Goal: Information Seeking & Learning: Learn about a topic

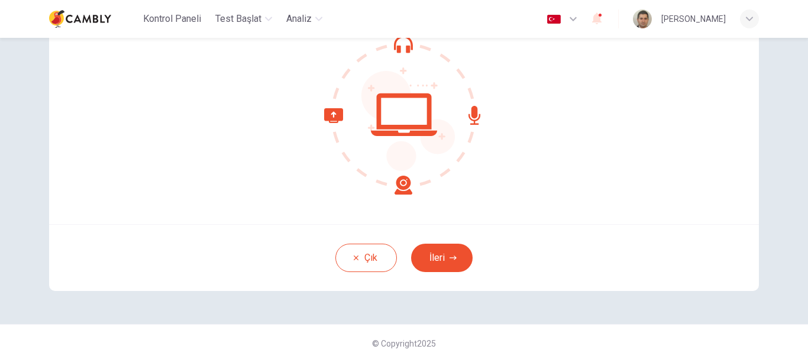
scroll to position [134, 0]
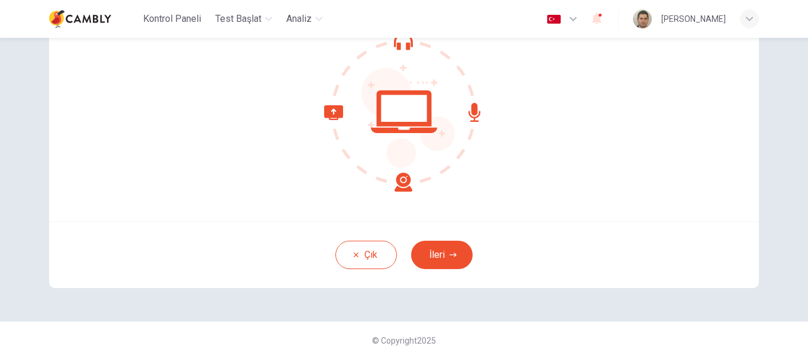
click at [404, 183] on icon at bounding box center [368, 148] width 88 height 86
click at [400, 128] on icon at bounding box center [404, 112] width 160 height 160
click at [407, 186] on icon at bounding box center [368, 148] width 88 height 86
click at [443, 254] on button "İleri" at bounding box center [442, 255] width 62 height 28
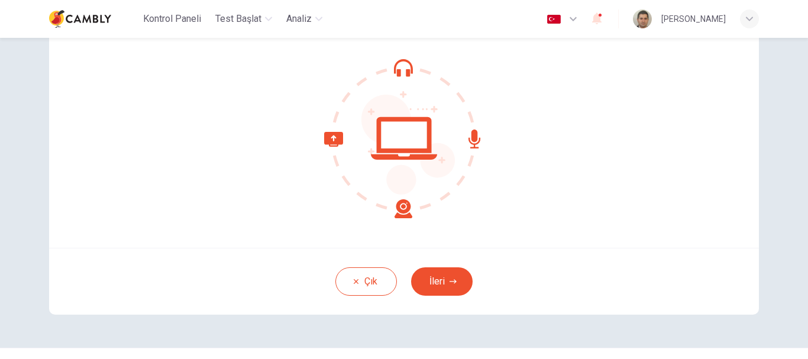
scroll to position [134, 0]
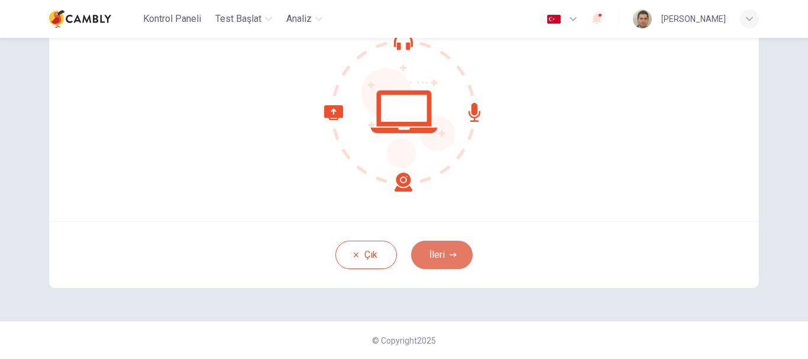
click at [428, 249] on button "İleri" at bounding box center [442, 255] width 62 height 28
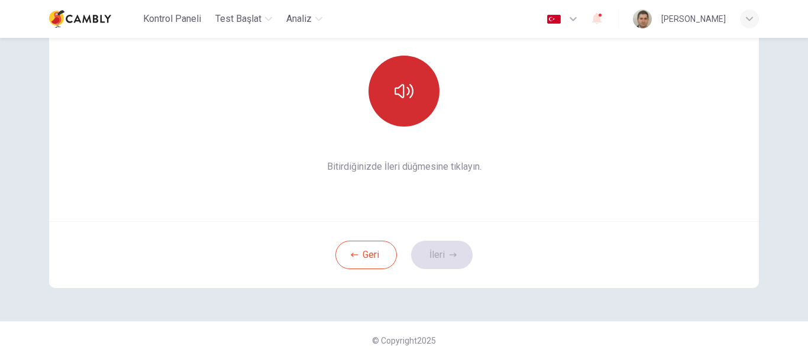
click at [411, 107] on button "button" at bounding box center [404, 91] width 71 height 71
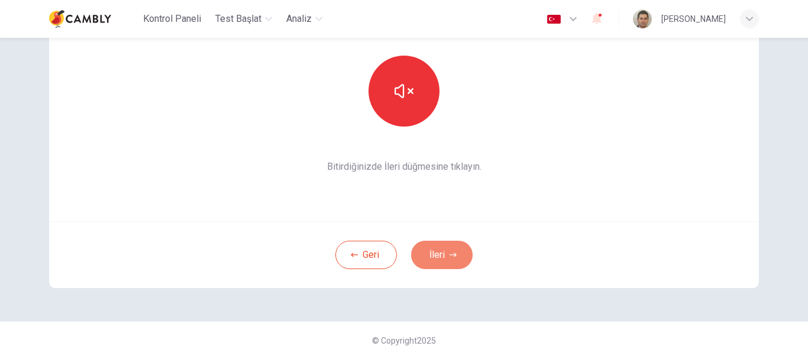
click at [450, 256] on icon "button" at bounding box center [453, 255] width 7 height 7
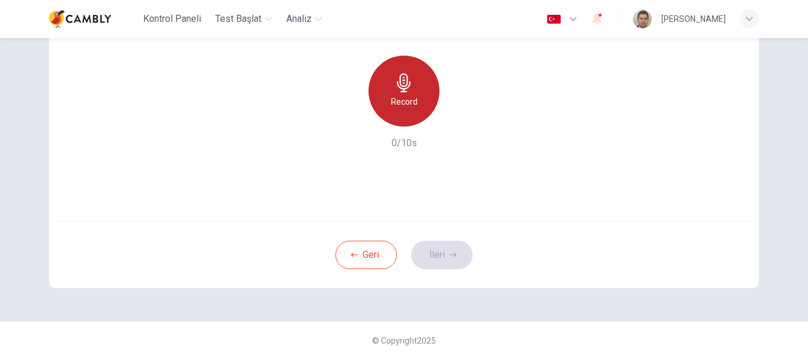
click at [406, 98] on h6 "Record" at bounding box center [404, 102] width 27 height 14
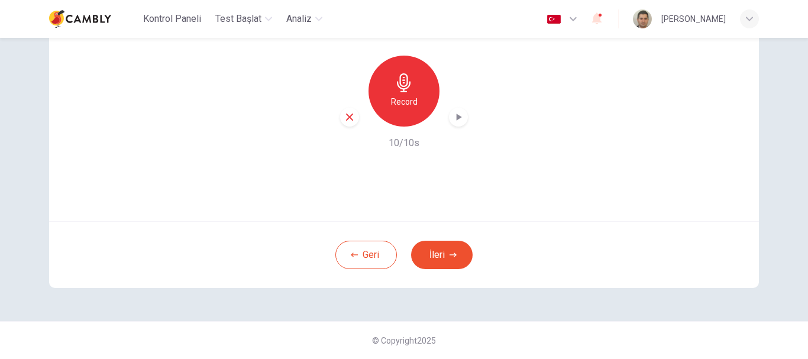
click at [457, 115] on icon "button" at bounding box center [459, 117] width 5 height 7
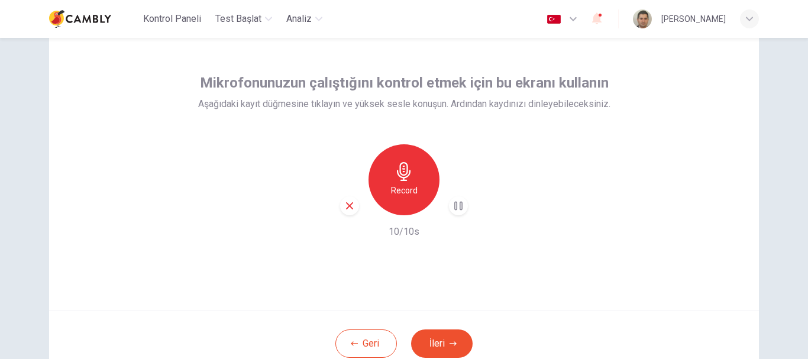
scroll to position [75, 0]
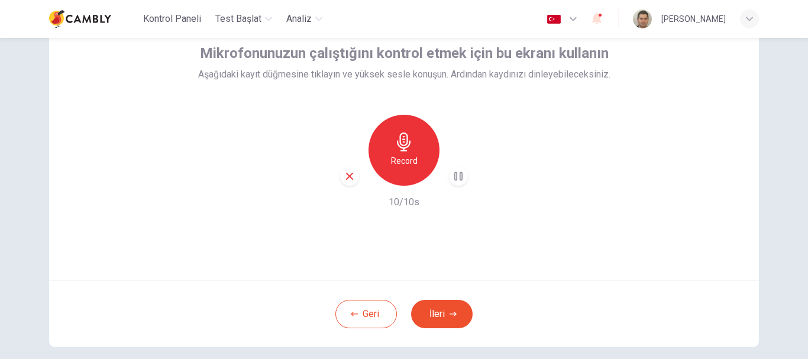
click at [413, 147] on div "Record" at bounding box center [404, 150] width 71 height 71
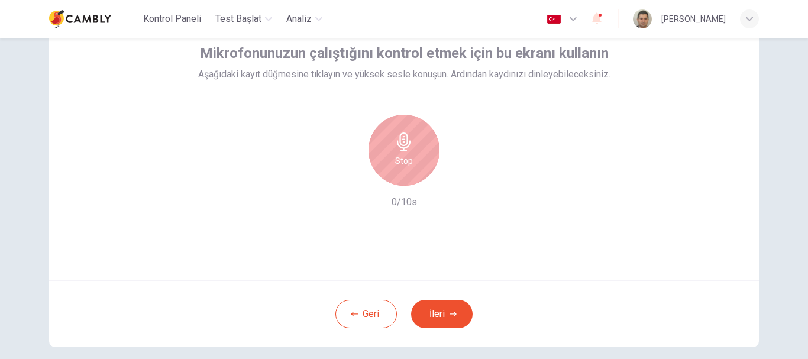
click at [413, 147] on div "Stop" at bounding box center [404, 150] width 71 height 71
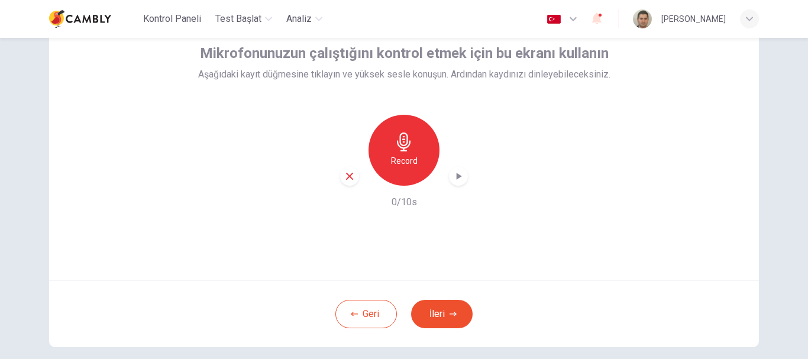
click at [457, 336] on div "Geri İleri" at bounding box center [404, 314] width 710 height 67
click at [450, 316] on icon "button" at bounding box center [453, 314] width 7 height 7
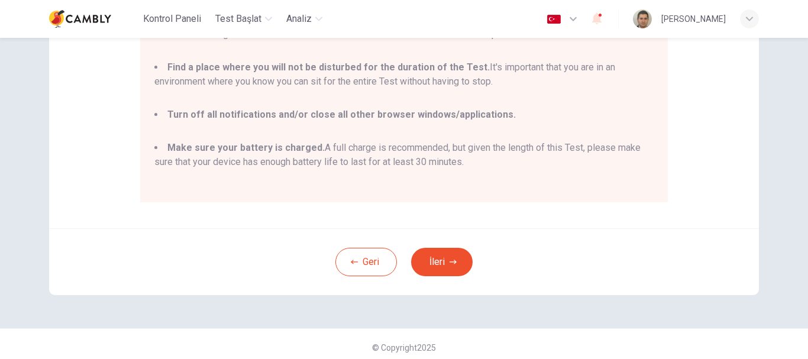
scroll to position [269, 0]
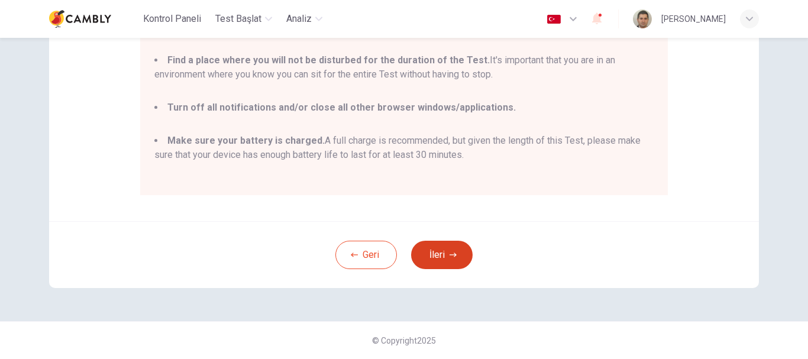
click at [450, 253] on icon "button" at bounding box center [453, 255] width 7 height 7
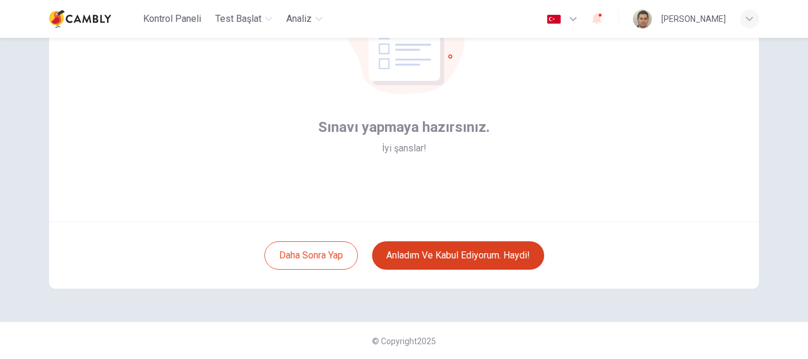
scroll to position [134, 0]
click at [436, 253] on button "Anladım ve kabul ediyorum. Haydi!" at bounding box center [458, 255] width 172 height 28
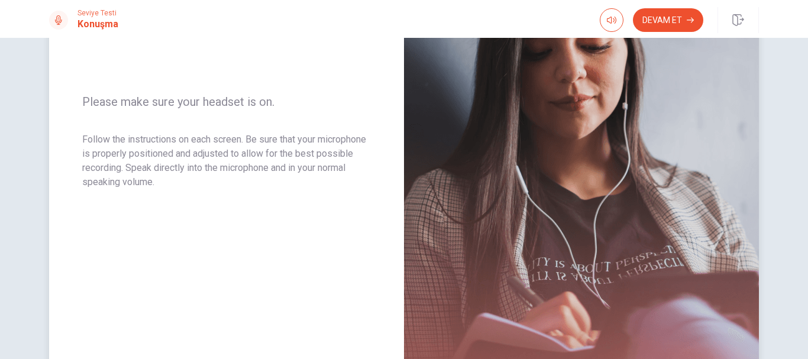
scroll to position [237, 0]
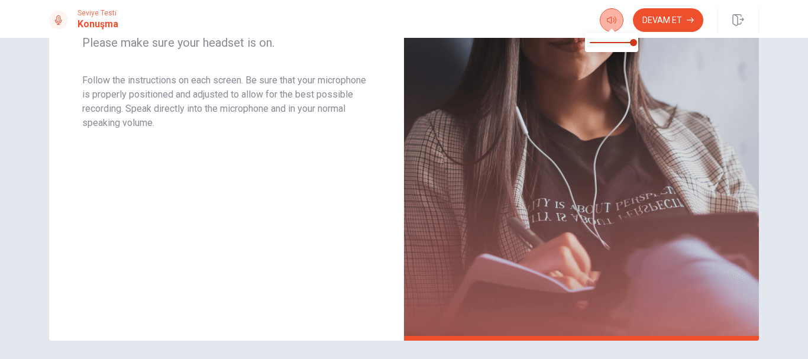
click at [616, 12] on button "button" at bounding box center [612, 20] width 24 height 24
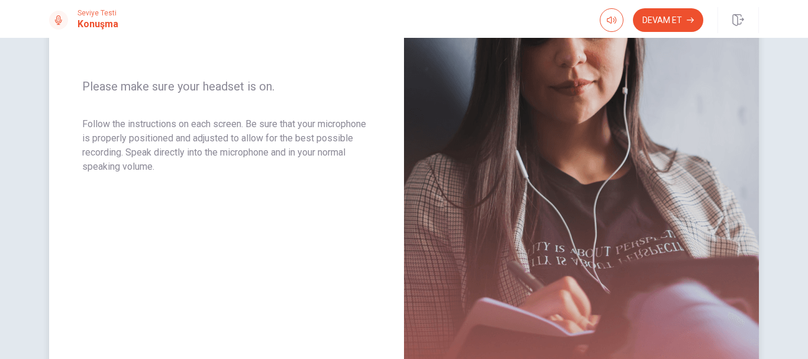
scroll to position [162, 0]
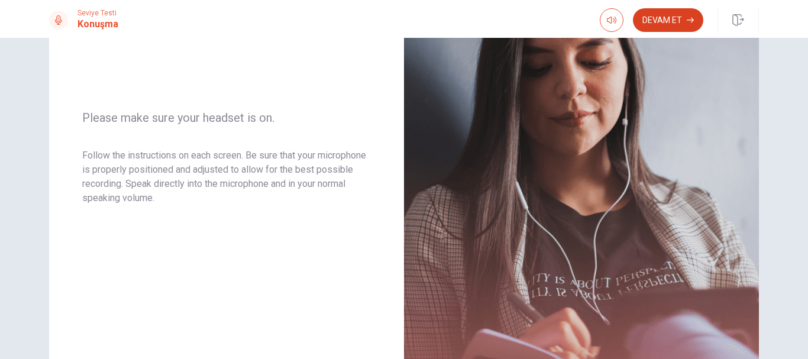
click at [672, 27] on button "Devam Et" at bounding box center [668, 20] width 70 height 24
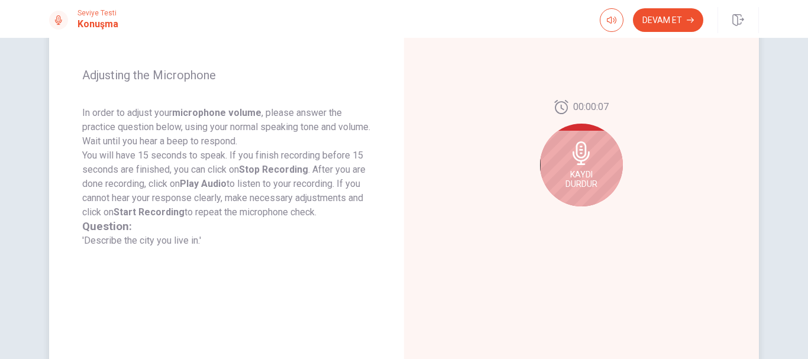
click at [584, 168] on div "Kaydı Durdur" at bounding box center [581, 165] width 83 height 83
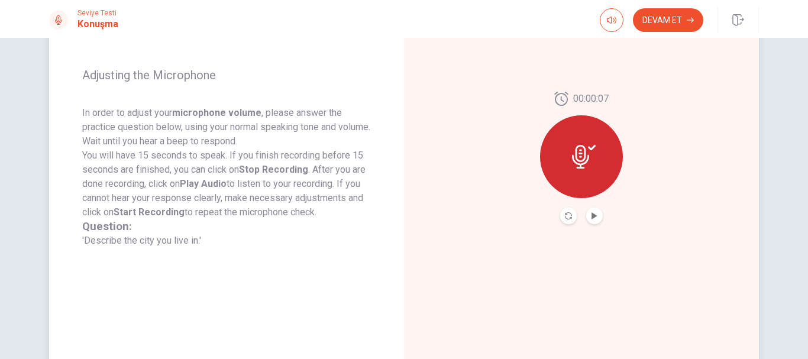
click at [186, 242] on div "Question: 'Describe the city you live in.'" at bounding box center [226, 234] width 289 height 28
click at [594, 215] on icon "Play Audio" at bounding box center [594, 215] width 7 height 7
click at [573, 156] on icon at bounding box center [580, 157] width 17 height 24
click at [565, 217] on icon "Record Again" at bounding box center [568, 215] width 7 height 7
click at [566, 218] on icon "Record Again" at bounding box center [568, 215] width 7 height 7
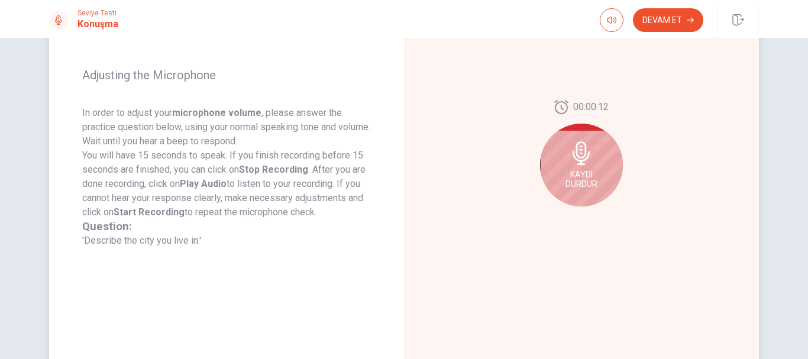
click at [589, 176] on span "Kaydı Durdur" at bounding box center [582, 179] width 32 height 19
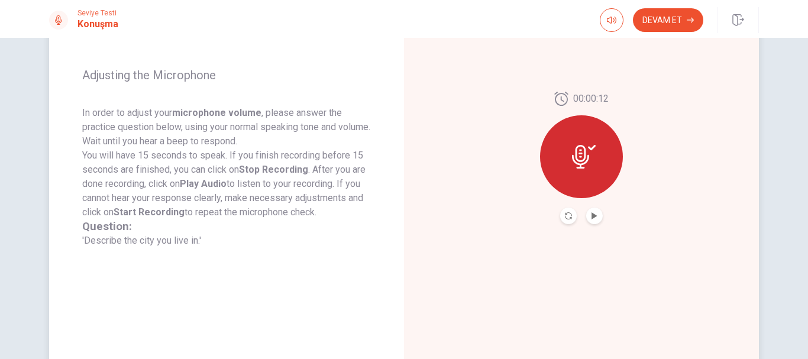
click at [592, 157] on icon at bounding box center [584, 157] width 24 height 24
click at [572, 149] on icon at bounding box center [584, 157] width 24 height 24
click at [615, 21] on icon "button" at bounding box center [611, 19] width 9 height 9
type input "*"
drag, startPoint x: 626, startPoint y: 43, endPoint x: 634, endPoint y: 45, distance: 9.1
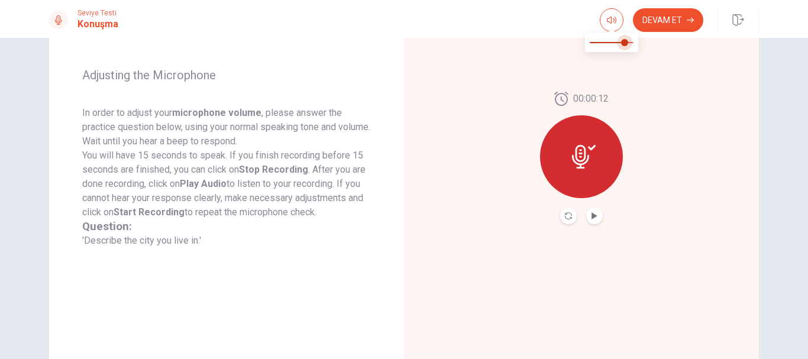
click at [628, 45] on span at bounding box center [624, 42] width 7 height 7
click at [682, 20] on button "Devam Et" at bounding box center [668, 20] width 70 height 24
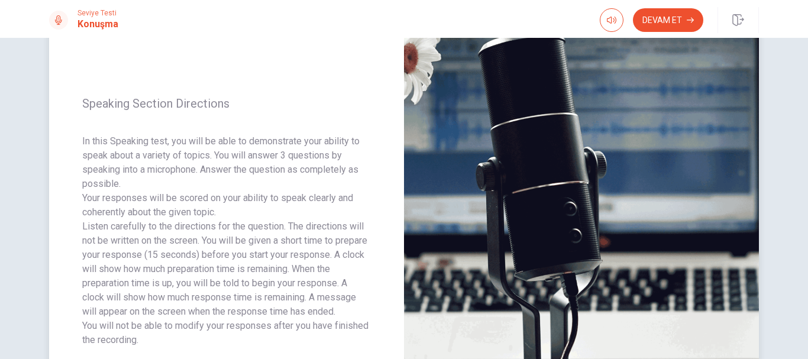
scroll to position [43, 0]
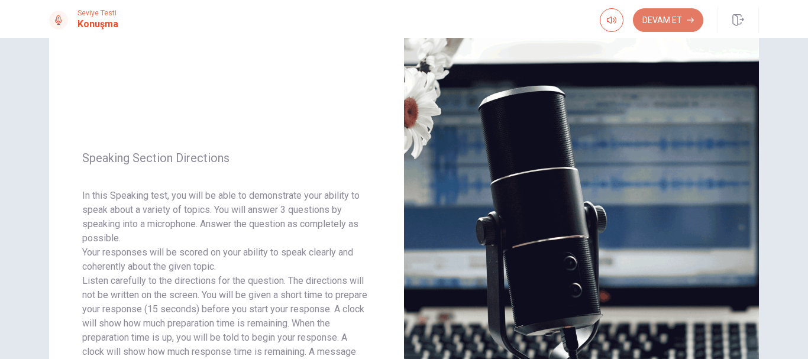
click at [672, 24] on button "Devam Et" at bounding box center [668, 20] width 70 height 24
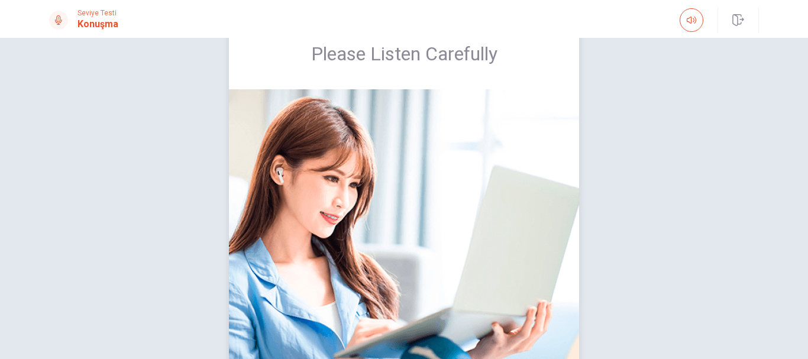
scroll to position [160, 0]
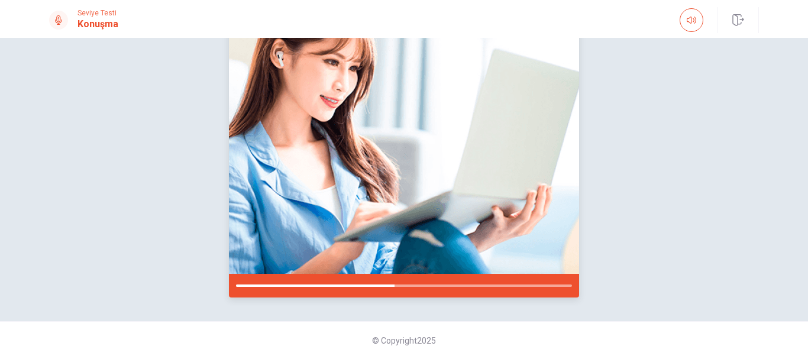
drag, startPoint x: 290, startPoint y: 285, endPoint x: 226, endPoint y: 285, distance: 63.9
click at [229, 285] on div at bounding box center [404, 286] width 350 height 24
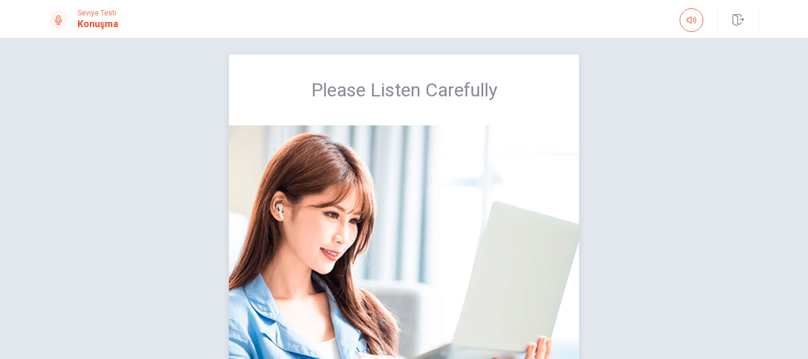
scroll to position [0, 0]
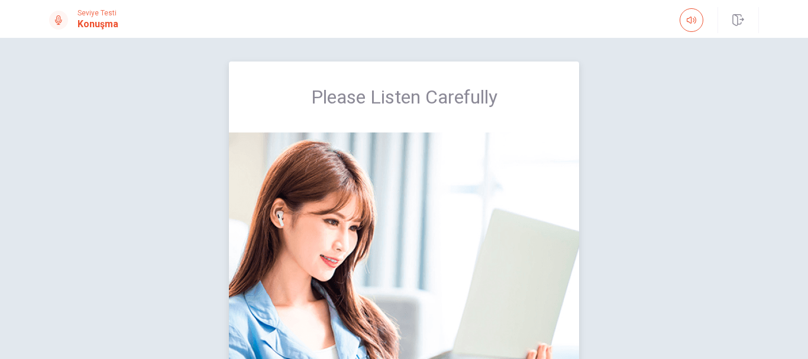
click at [381, 109] on div "Please Listen Carefully" at bounding box center [404, 97] width 350 height 71
click at [405, 92] on span "Please Listen Carefully" at bounding box center [404, 97] width 186 height 24
click at [415, 152] on img at bounding box center [404, 283] width 350 height 301
click at [375, 252] on img at bounding box center [404, 283] width 350 height 301
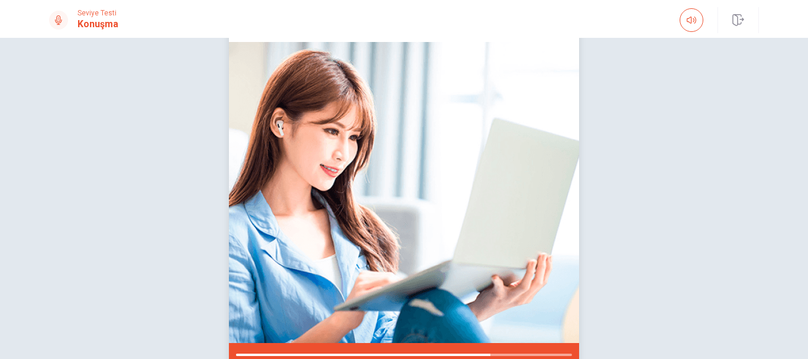
scroll to position [160, 0]
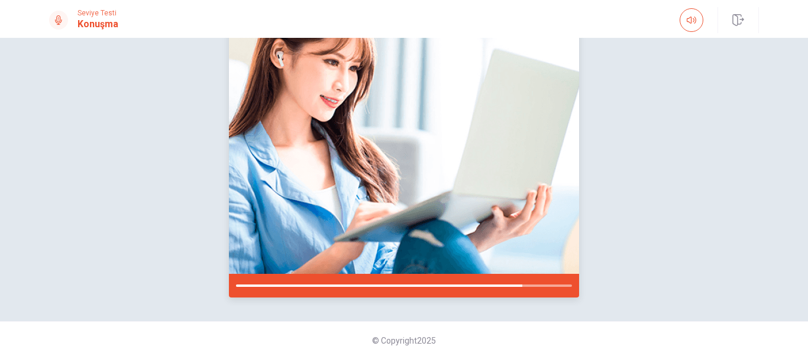
click at [525, 286] on div at bounding box center [404, 286] width 336 height 2
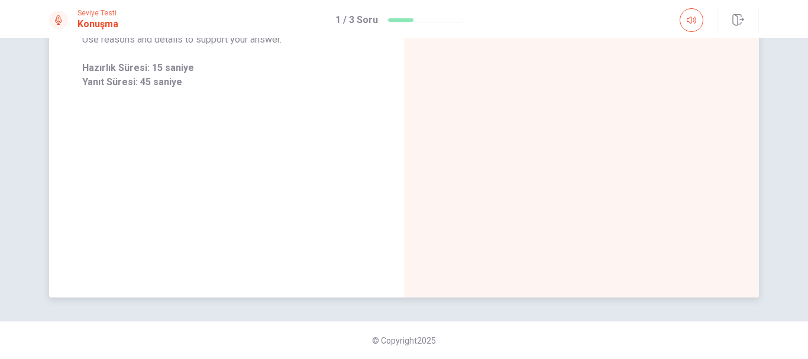
scroll to position [43, 0]
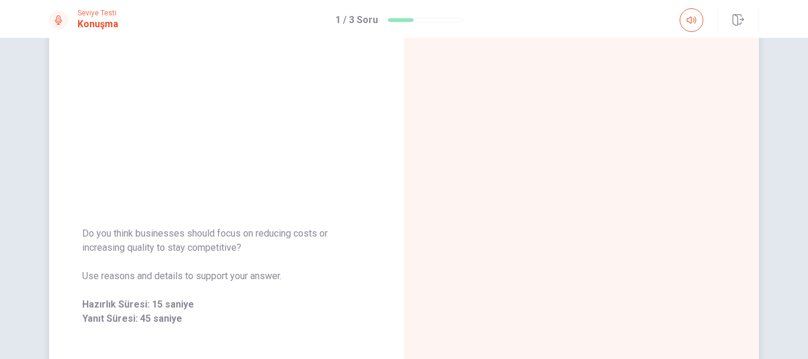
click at [178, 294] on div "Do you think businesses should focus on reducing costs or increasing quality to…" at bounding box center [226, 276] width 289 height 99
click at [161, 320] on span "Yanıt Süresi: 45 saniye" at bounding box center [226, 319] width 289 height 14
click at [97, 25] on h1 "Konuşma" at bounding box center [98, 24] width 41 height 14
click at [552, 267] on div "Hazırlık Süresi" at bounding box center [581, 276] width 79 height 19
drag, startPoint x: 588, startPoint y: 286, endPoint x: 589, endPoint y: 236, distance: 50.9
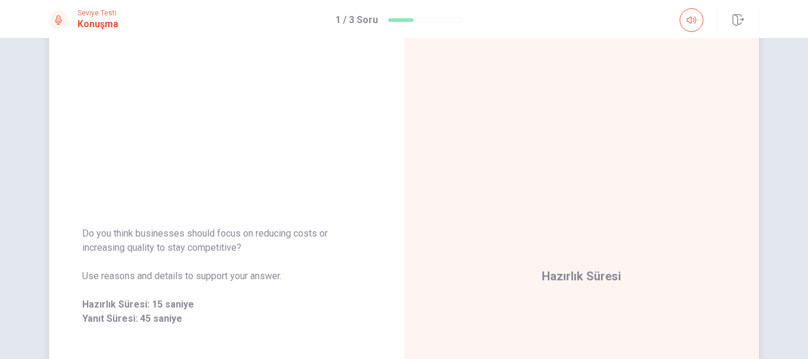
click at [589, 283] on div "Hazırlık Süresi" at bounding box center [581, 276] width 355 height 516
click at [602, 192] on div "Hazırlık Süresi" at bounding box center [581, 276] width 355 height 516
drag, startPoint x: 601, startPoint y: 123, endPoint x: 646, endPoint y: 89, distance: 56.6
click at [607, 117] on div "Hazırlık Süresi" at bounding box center [581, 276] width 355 height 516
click at [697, 22] on button "button" at bounding box center [692, 20] width 24 height 24
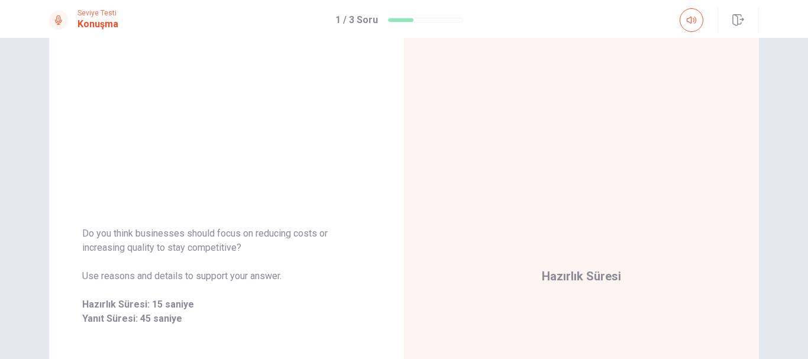
click at [402, 16] on div "1 / 3 Soru" at bounding box center [400, 20] width 128 height 14
drag, startPoint x: 440, startPoint y: 21, endPoint x: 457, endPoint y: 20, distance: 17.2
click at [443, 21] on div at bounding box center [426, 20] width 76 height 5
click at [458, 20] on div at bounding box center [426, 20] width 76 height 5
click at [214, 185] on div "Do you think businesses should focus on reducing costs or increasing quality to…" at bounding box center [226, 276] width 355 height 516
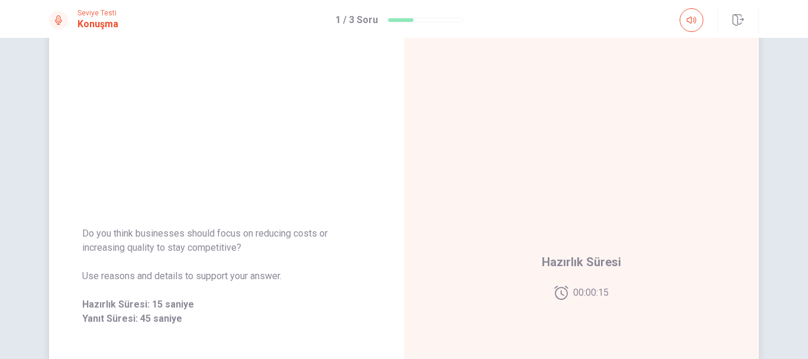
click at [168, 244] on span "Do you think businesses should focus on reducing costs or increasing quality to…" at bounding box center [226, 241] width 289 height 28
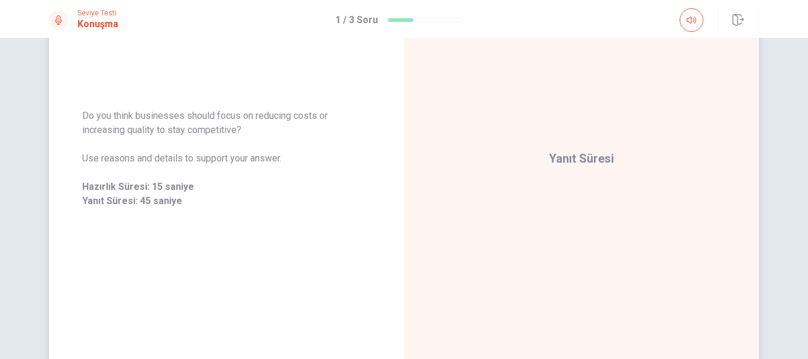
scroll to position [162, 0]
click at [604, 157] on span "Yanıt Süresi" at bounding box center [581, 158] width 65 height 14
click at [560, 160] on span "Yanıt Süresi" at bounding box center [581, 158] width 65 height 14
click at [258, 169] on div "Do you think businesses should focus on reducing costs or increasing quality to…" at bounding box center [226, 157] width 289 height 99
click at [201, 209] on div "Do you think businesses should focus on reducing costs or increasing quality to…" at bounding box center [226, 158] width 355 height 128
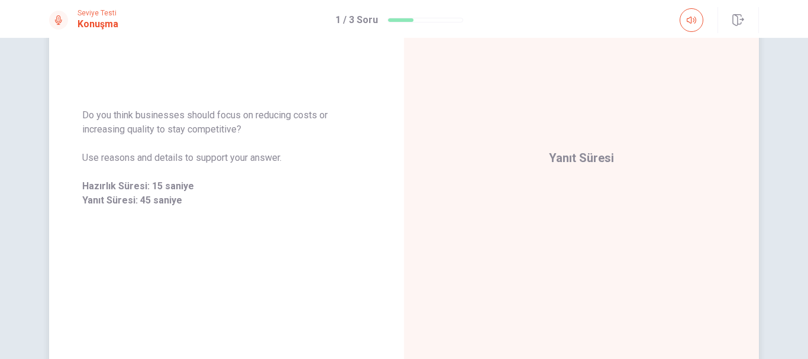
click at [624, 266] on div "Yanıt Süresi" at bounding box center [581, 158] width 355 height 516
click at [634, 115] on div "Yanıt Süresi" at bounding box center [581, 158] width 355 height 516
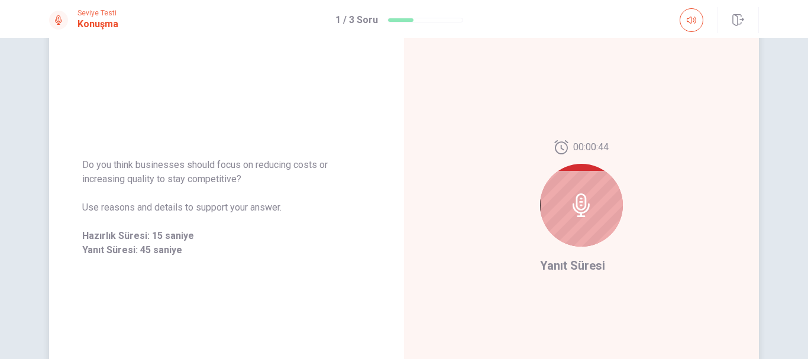
scroll to position [118, 0]
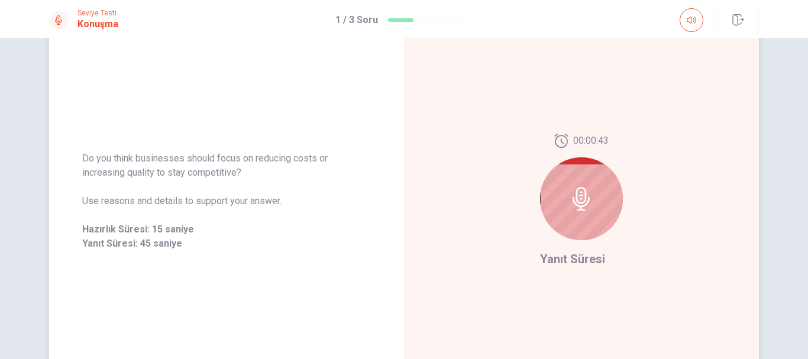
click at [585, 206] on icon at bounding box center [582, 199] width 24 height 24
click at [571, 194] on icon at bounding box center [582, 199] width 24 height 24
click at [572, 254] on span "Yanıt Süresi" at bounding box center [572, 259] width 65 height 14
click at [570, 265] on span "Yanıt Süresi" at bounding box center [572, 259] width 65 height 14
click at [578, 201] on icon at bounding box center [582, 199] width 24 height 24
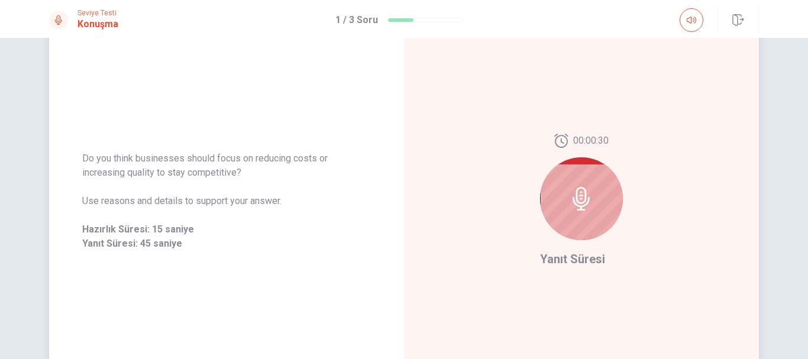
click at [580, 228] on div at bounding box center [581, 198] width 83 height 83
click at [580, 244] on div "00:00:30" at bounding box center [581, 192] width 83 height 116
click at [577, 269] on div "00:00:30 Yanıt Süresi" at bounding box center [581, 201] width 355 height 516
click at [575, 163] on div at bounding box center [581, 198] width 83 height 83
click at [562, 137] on icon at bounding box center [562, 141] width 14 height 14
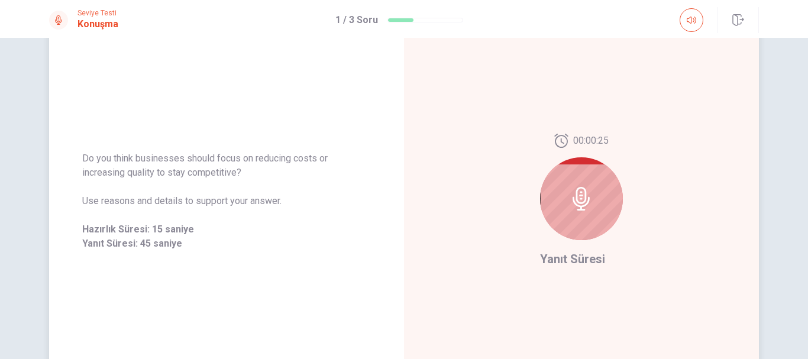
click at [264, 207] on span "Use reasons and details to support your answer." at bounding box center [226, 201] width 289 height 14
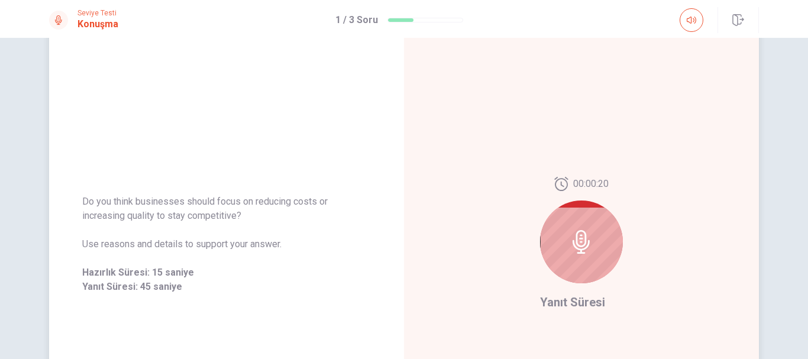
scroll to position [102, 0]
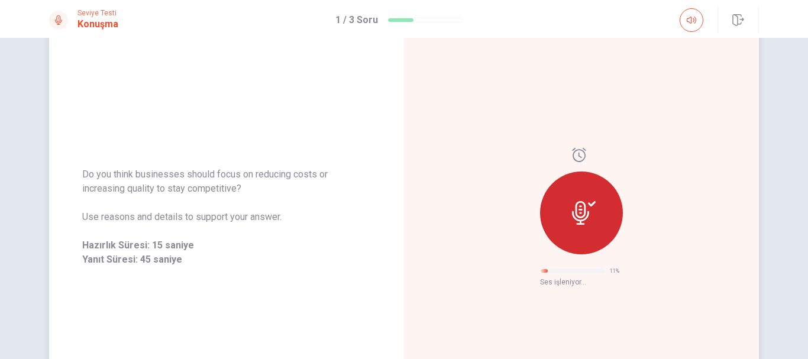
click at [580, 220] on icon at bounding box center [580, 213] width 17 height 24
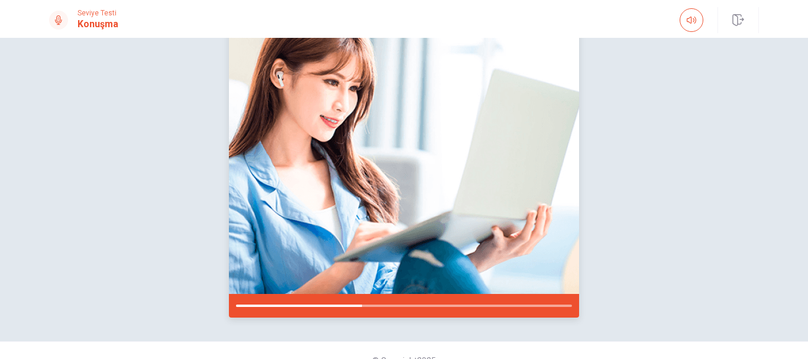
scroll to position [160, 0]
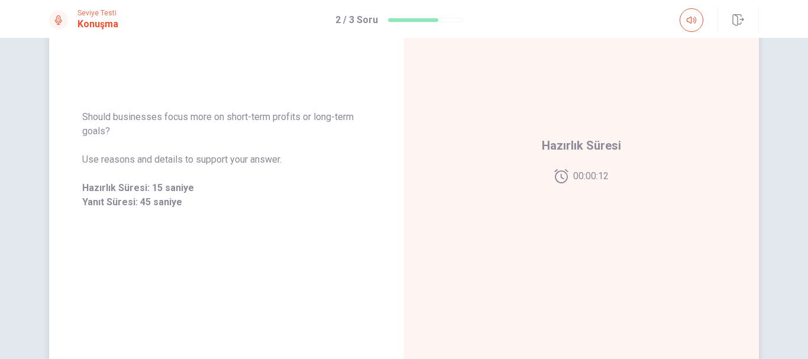
click at [607, 174] on span "00:00:12" at bounding box center [591, 176] width 36 height 14
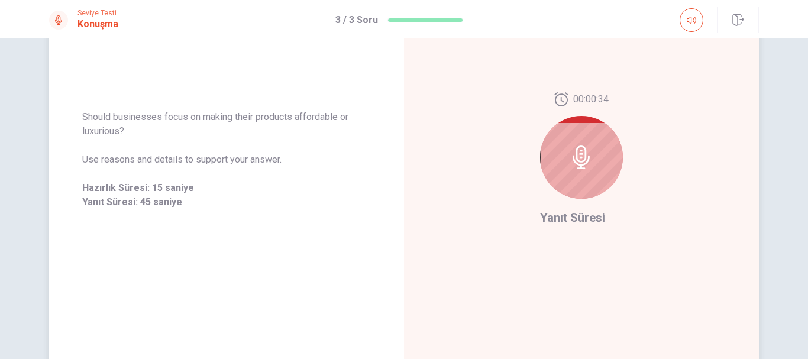
click at [576, 222] on span "Yanıt Süresi" at bounding box center [572, 218] width 65 height 14
click at [693, 256] on div "00:00:34 Yanıt Süresi" at bounding box center [581, 160] width 355 height 516
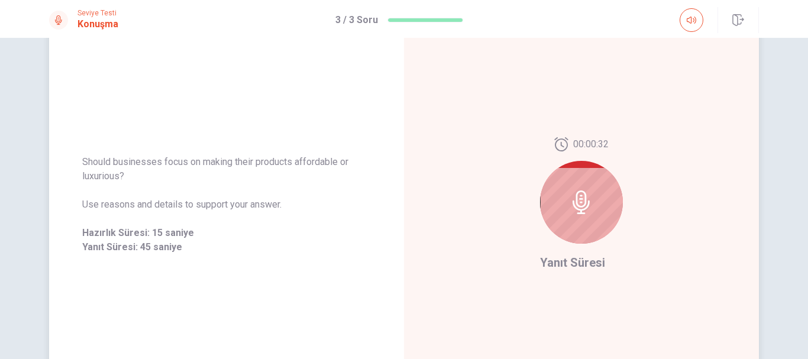
scroll to position [102, 0]
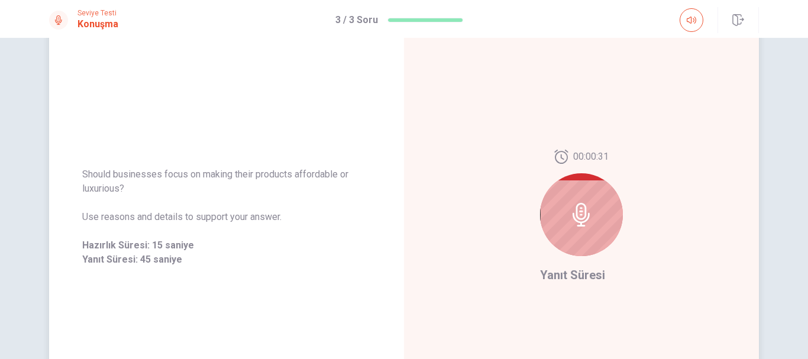
click at [579, 161] on span "00:00:31" at bounding box center [591, 157] width 36 height 14
click at [595, 151] on span "00:00:31" at bounding box center [591, 157] width 36 height 14
click at [605, 215] on div at bounding box center [581, 214] width 83 height 83
click at [572, 231] on div at bounding box center [581, 214] width 83 height 83
click at [581, 216] on icon at bounding box center [582, 215] width 24 height 24
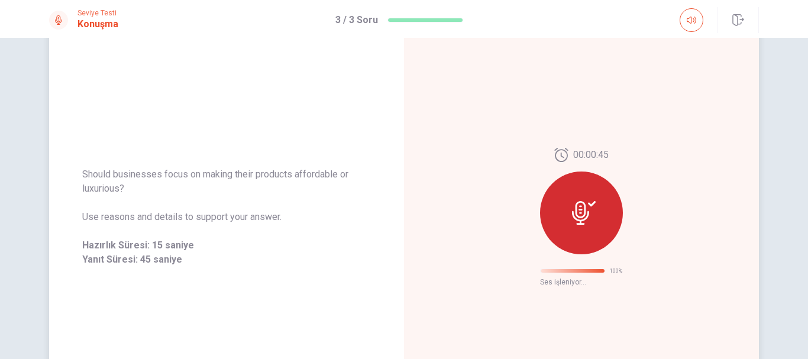
scroll to position [72, 0]
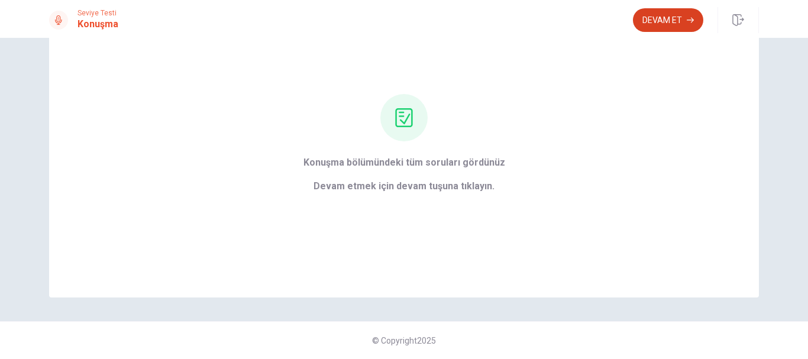
click at [669, 21] on button "Devam Et" at bounding box center [668, 20] width 70 height 24
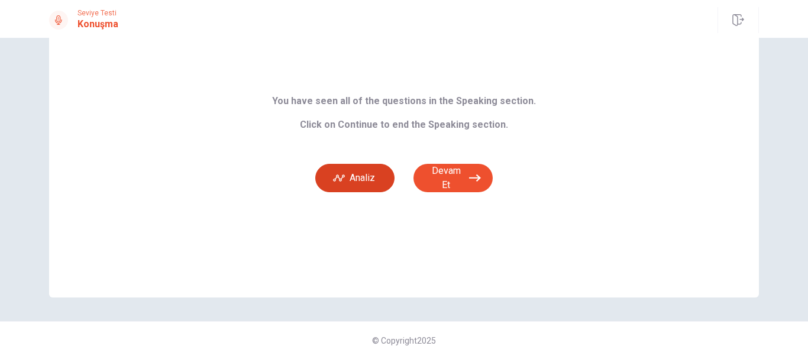
click at [361, 176] on button "Analiz" at bounding box center [354, 178] width 79 height 28
